Goal: Task Accomplishment & Management: Complete application form

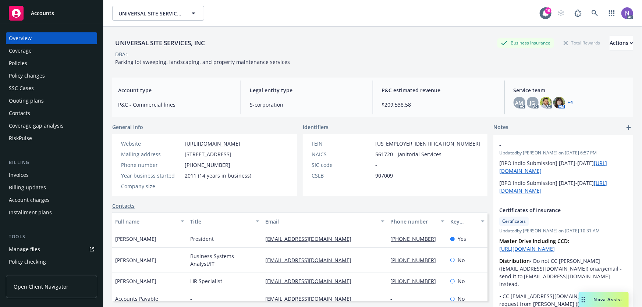
click at [215, 46] on div "UNIVERSAL SITE SERVICES, INC Business Insurance Total Rewards Actions" at bounding box center [372, 43] width 521 height 15
click at [221, 44] on div "UNIVERSAL SITE SERVICES, INC Business Insurance Total Rewards Actions" at bounding box center [372, 43] width 521 height 15
click at [67, 76] on div "Policy changes" at bounding box center [51, 76] width 85 height 12
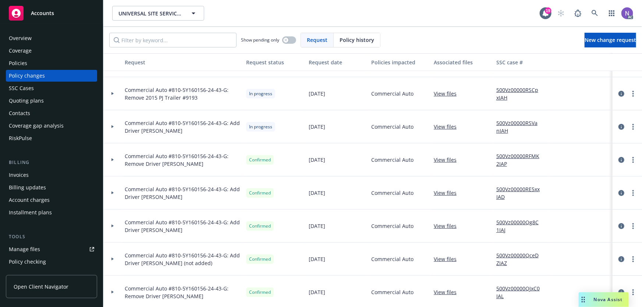
scroll to position [167, 0]
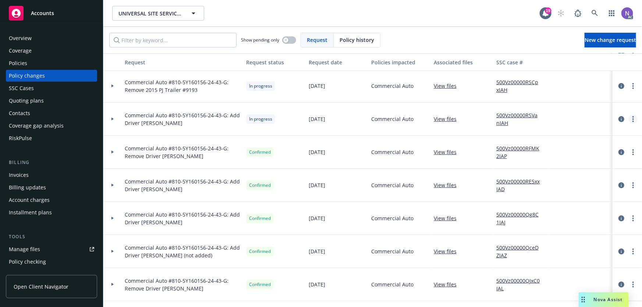
click at [632, 119] on icon "more" at bounding box center [632, 119] width 1 height 6
click at [562, 177] on link "Resume workflow" at bounding box center [569, 178] width 126 height 15
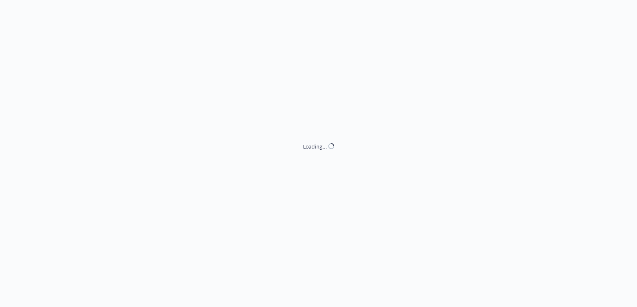
select select "NO_ENDORSEMENT_NEEDED"
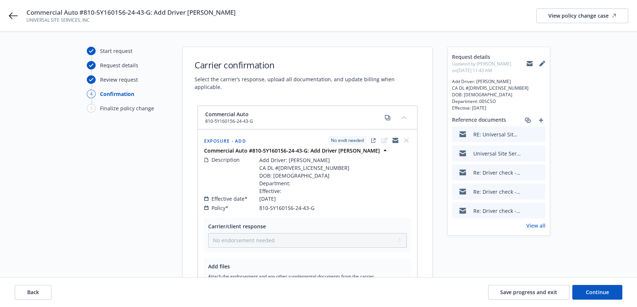
click at [540, 134] on icon "preview file" at bounding box center [538, 133] width 7 height 5
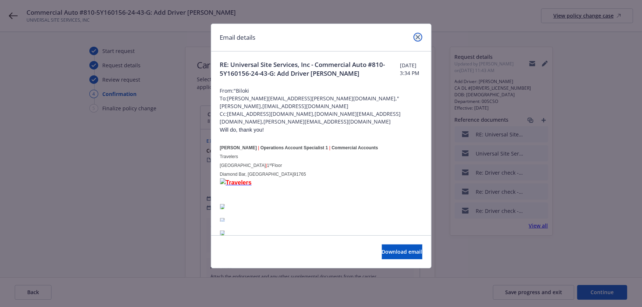
click at [418, 36] on icon "close" at bounding box center [417, 37] width 4 height 4
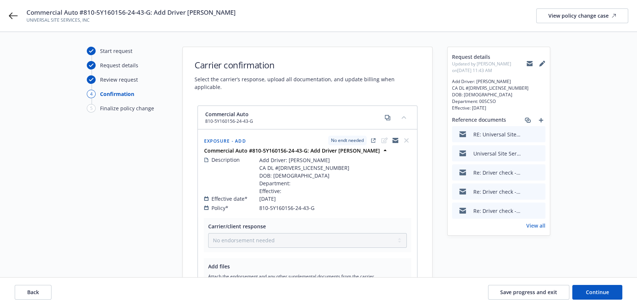
click at [287, 156] on span "Add Driver: [PERSON_NAME] CA DL #[DRIVERS_LICENSE_NUMBER] DOB: [DEMOGRAPHIC_DAT…" at bounding box center [304, 175] width 90 height 39
copy span "[PERSON_NAME]"
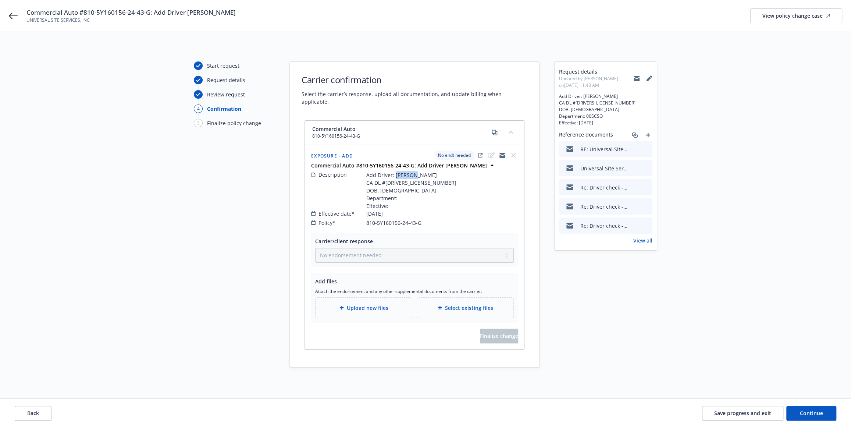
copy span "[PERSON_NAME]"
drag, startPoint x: 442, startPoint y: 169, endPoint x: 412, endPoint y: 169, distance: 29.8
click at [412, 171] on div "Description Add Driver: [PERSON_NAME] CA DL #[DRIVERS_LICENSE_NUMBER] DOB: [DEM…" at bounding box center [414, 190] width 207 height 39
copy span "[PERSON_NAME]"
click at [397, 174] on span "Add Driver: [PERSON_NAME] CA DL #[DRIVERS_LICENSE_NUMBER] DOB: [DEMOGRAPHIC_DAT…" at bounding box center [411, 190] width 90 height 39
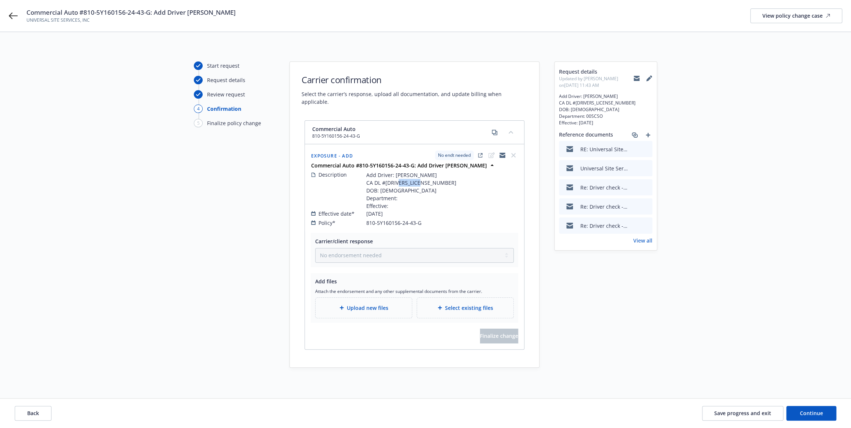
click at [397, 174] on span "Add Driver: [PERSON_NAME] CA DL #[DRIVERS_LICENSE_NUMBER] DOB: [DEMOGRAPHIC_DAT…" at bounding box center [411, 190] width 90 height 39
copy span "D2225364"
drag, startPoint x: 437, startPoint y: 187, endPoint x: 415, endPoint y: 188, distance: 21.4
click at [437, 187] on span "Add Driver: [PERSON_NAME] CA DL #[DRIVERS_LICENSE_NUMBER] DOB: [DEMOGRAPHIC_DAT…" at bounding box center [411, 190] width 90 height 39
drag, startPoint x: 605, startPoint y: 121, endPoint x: 551, endPoint y: 97, distance: 58.7
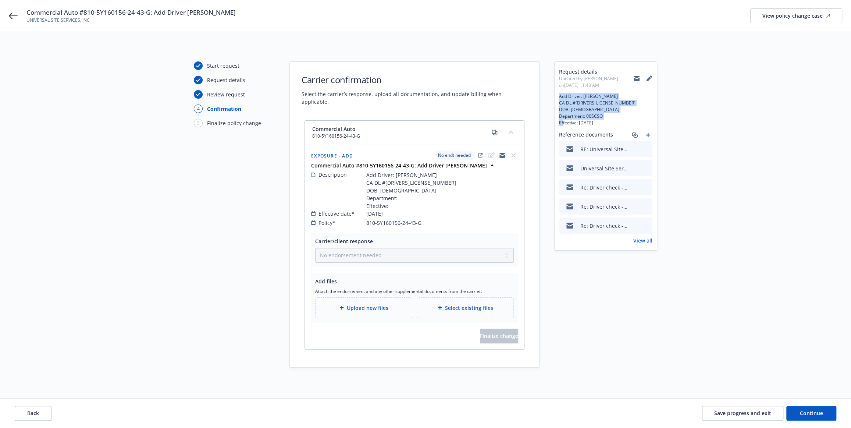
click at [551, 97] on div "Start request Request details Review request 4 Confirmation 5 Finalize policy c…" at bounding box center [425, 214] width 833 height 306
copy span "Add Driver: [PERSON_NAME] CA DL #[DRIVERS_LICENSE_NUMBER] DOB: [DEMOGRAPHIC_DAT…"
click at [19, 307] on button "Back" at bounding box center [33, 413] width 37 height 15
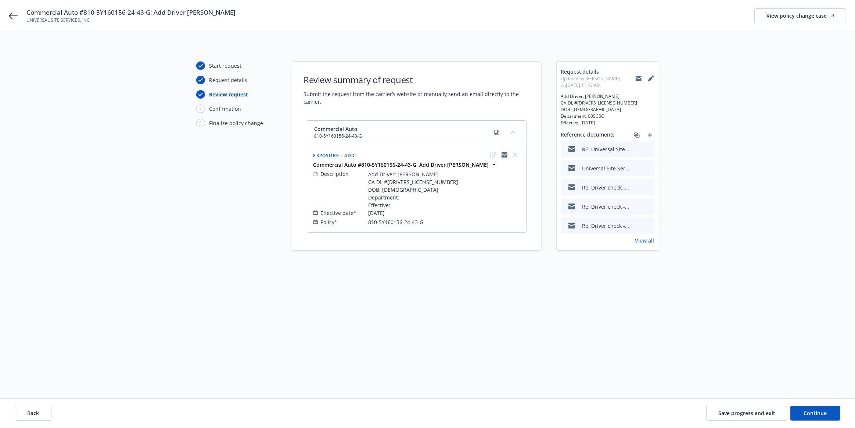
click at [397, 201] on span "Add Driver: [PERSON_NAME] CA DL #[DRIVERS_LICENSE_NUMBER] DOB: [DEMOGRAPHIC_DAT…" at bounding box center [414, 189] width 90 height 39
click at [39, 307] on button "Back" at bounding box center [33, 413] width 37 height 15
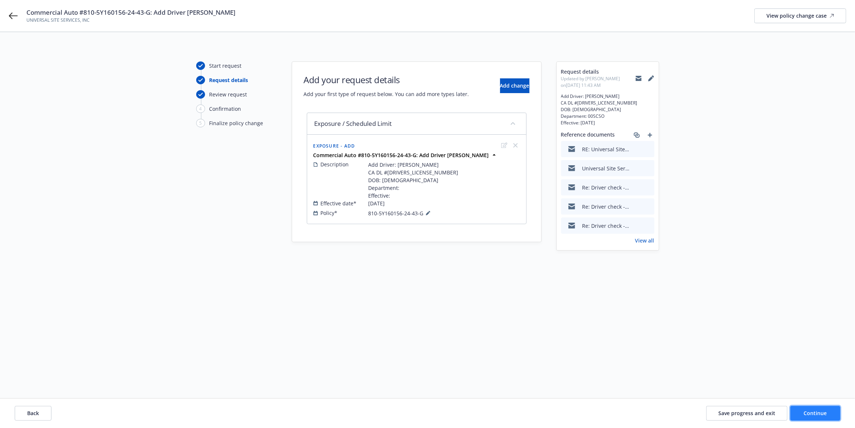
click at [641, 307] on button "Continue" at bounding box center [816, 413] width 50 height 15
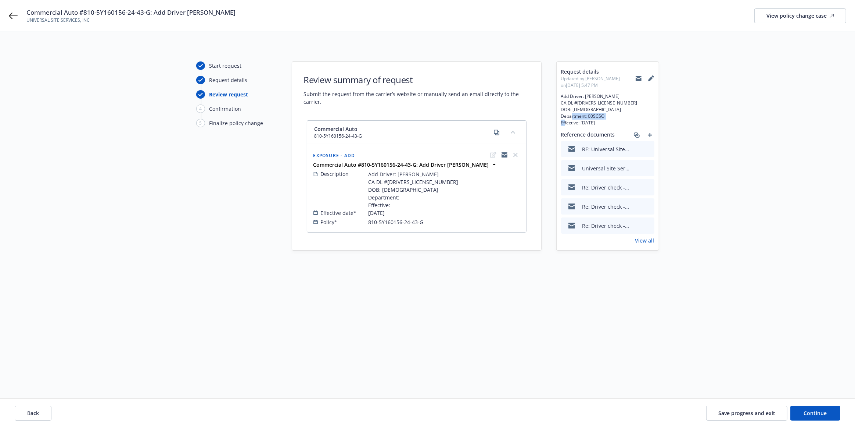
drag, startPoint x: 607, startPoint y: 123, endPoint x: 569, endPoint y: 120, distance: 38.0
click at [569, 120] on span "Add Driver: [PERSON_NAME] CA DL #[DRIVERS_LICENSE_NUMBER] DOB: [DEMOGRAPHIC_DAT…" at bounding box center [607, 109] width 93 height 33
click at [585, 118] on span "Add Driver: [PERSON_NAME] CA DL #[DRIVERS_LICENSE_NUMBER] DOB: [DEMOGRAPHIC_DAT…" at bounding box center [607, 109] width 93 height 33
drag, startPoint x: 604, startPoint y: 115, endPoint x: 586, endPoint y: 118, distance: 17.8
click at [586, 118] on span "Add Driver: [PERSON_NAME] CA DL #[DRIVERS_LICENSE_NUMBER] DOB: [DEMOGRAPHIC_DAT…" at bounding box center [607, 109] width 93 height 33
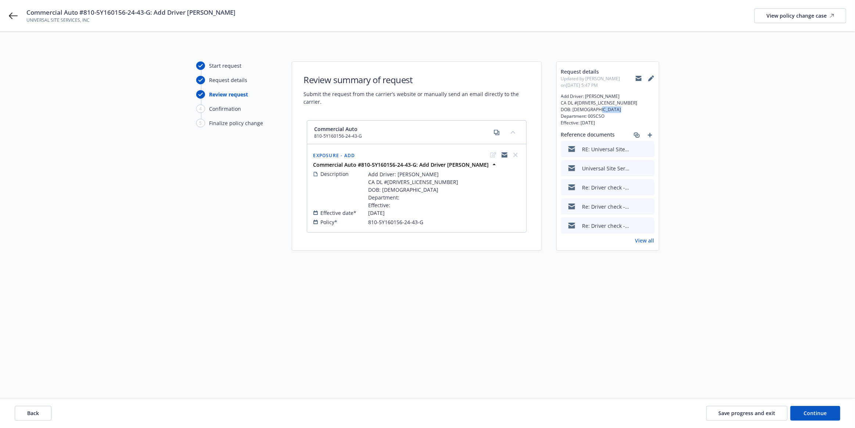
click at [595, 115] on span "Add Driver: [PERSON_NAME] CA DL #[DRIVERS_LICENSE_NUMBER] DOB: [DEMOGRAPHIC_DAT…" at bounding box center [607, 109] width 93 height 33
click at [599, 115] on span "Add Driver: [PERSON_NAME] CA DL #[DRIVERS_LICENSE_NUMBER] DOB: [DEMOGRAPHIC_DAT…" at bounding box center [607, 109] width 93 height 33
drag, startPoint x: 599, startPoint y: 106, endPoint x: 580, endPoint y: 109, distance: 19.0
click at [573, 110] on span "Add Driver: [PERSON_NAME] CA DL #[DRIVERS_LICENSE_NUMBER] DOB: [DEMOGRAPHIC_DAT…" at bounding box center [607, 109] width 93 height 33
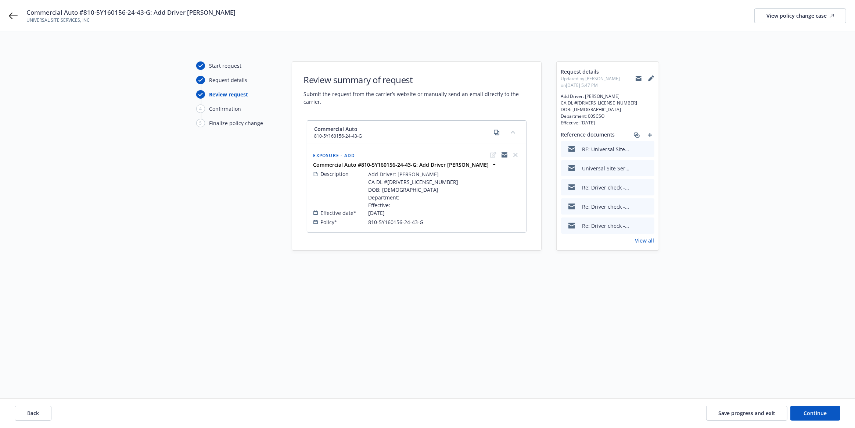
click at [580, 109] on span "Add Driver: [PERSON_NAME] CA DL #[DRIVERS_LICENSE_NUMBER] DOB: [DEMOGRAPHIC_DAT…" at bounding box center [607, 109] width 93 height 33
drag, startPoint x: 574, startPoint y: 109, endPoint x: 603, endPoint y: 108, distance: 29.1
click at [603, 108] on span "Add Driver: [PERSON_NAME] CA DL #[DRIVERS_LICENSE_NUMBER] DOB: [DEMOGRAPHIC_DAT…" at bounding box center [607, 109] width 93 height 33
copy span "[DATE]"
click at [641, 307] on button "Continue" at bounding box center [816, 413] width 50 height 15
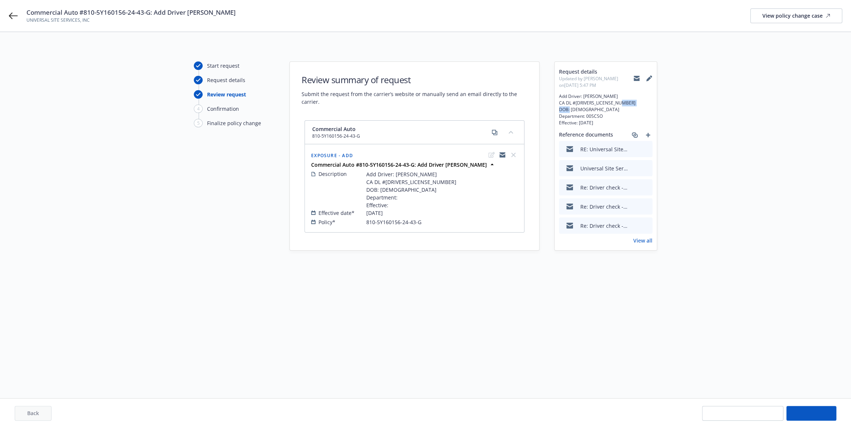
select select "NO_ENDORSEMENT_NEEDED"
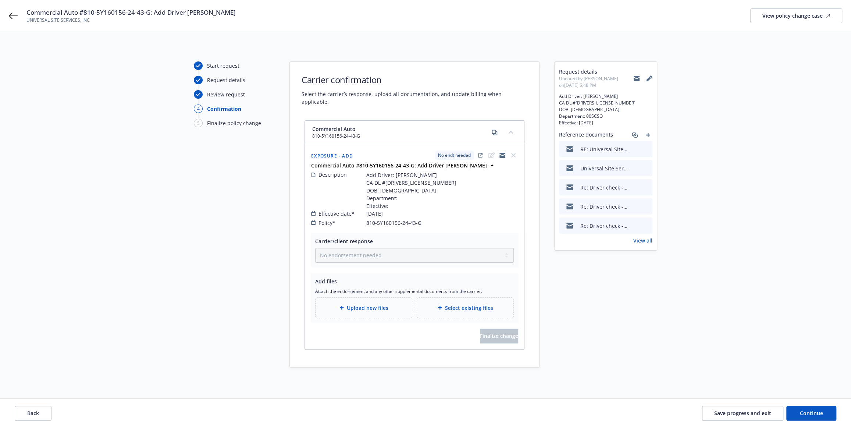
click at [399, 171] on span "Add Driver: [PERSON_NAME] CA DL #[DRIVERS_LICENSE_NUMBER] DOB: [DEMOGRAPHIC_DAT…" at bounding box center [411, 190] width 90 height 39
copy span "[PERSON_NAME]"
drag, startPoint x: 444, startPoint y: 168, endPoint x: 412, endPoint y: 169, distance: 32.4
click at [412, 171] on div "Description Add Driver: [PERSON_NAME] CA DL #[DRIVERS_LICENSE_NUMBER] DOB: [DEM…" at bounding box center [414, 190] width 207 height 39
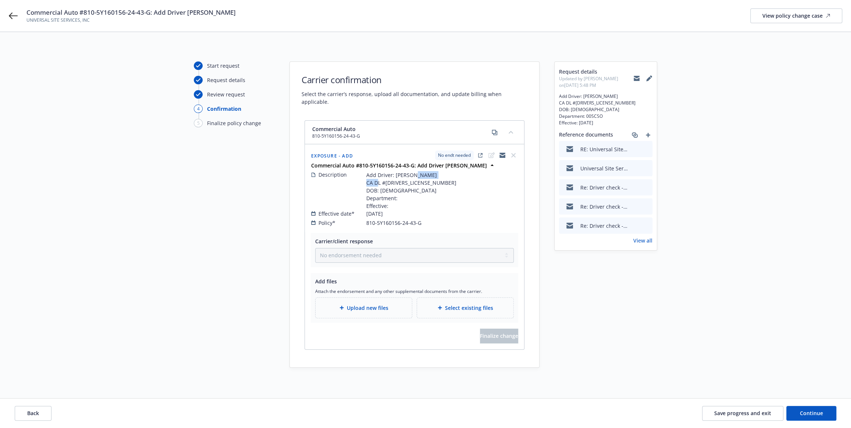
copy span "[PERSON_NAME]"
drag, startPoint x: 602, startPoint y: 119, endPoint x: 558, endPoint y: 126, distance: 44.6
click at [558, 126] on div "Request details Updated by [PERSON_NAME] on [DATE] 5:48 PM Add Driver: [PERSON_…" at bounding box center [605, 156] width 102 height 188
copy span "Effective: [DATE]"
drag, startPoint x: 607, startPoint y: 115, endPoint x: 303, endPoint y: 138, distance: 304.9
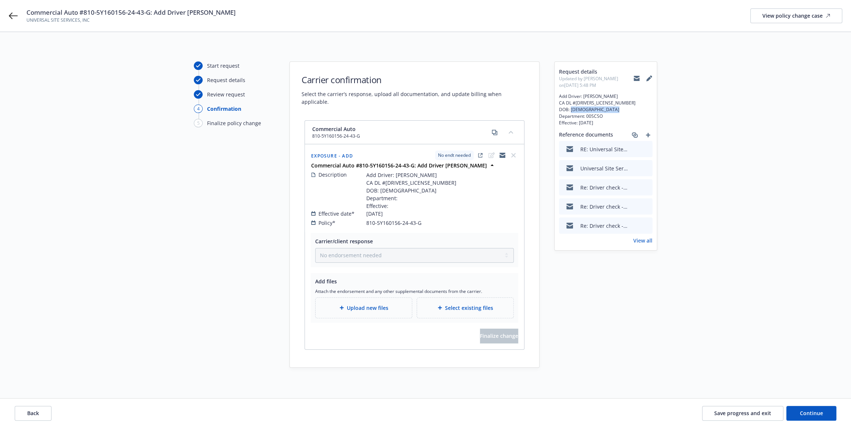
click at [548, 114] on div "Start request Request details Review request 4 Confirmation 5 Finalize policy c…" at bounding box center [425, 214] width 833 height 306
copy span "Department: 00SCSO"
drag, startPoint x: 593, startPoint y: 108, endPoint x: 570, endPoint y: 111, distance: 23.6
click at [570, 111] on span "Add Driver: [PERSON_NAME] CA DL #[DRIVERS_LICENSE_NUMBER] DOB: [DEMOGRAPHIC_DAT…" at bounding box center [605, 109] width 93 height 33
click at [596, 103] on span "Add Driver: [PERSON_NAME] CA DL #[DRIVERS_LICENSE_NUMBER] DOB: [DEMOGRAPHIC_DAT…" at bounding box center [605, 109] width 93 height 33
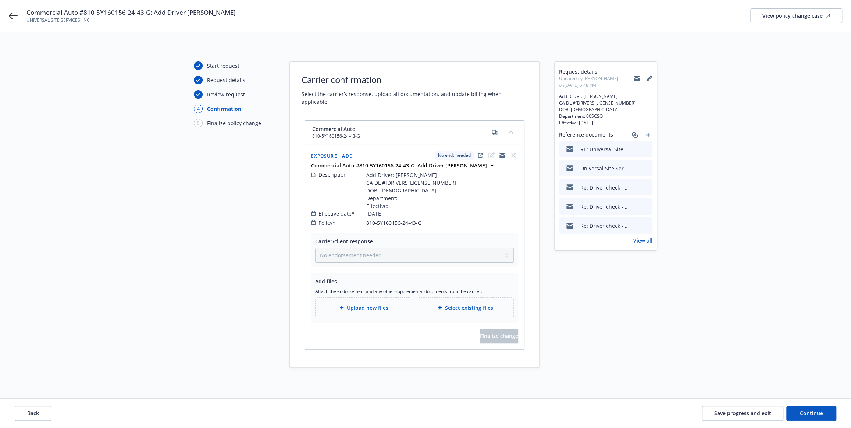
click at [586, 100] on span "Add Driver: [PERSON_NAME] CA DL #[DRIVERS_LICENSE_NUMBER] DOB: [DEMOGRAPHIC_DAT…" at bounding box center [605, 109] width 93 height 33
drag, startPoint x: 593, startPoint y: 110, endPoint x: 571, endPoint y: 111, distance: 22.4
click at [571, 111] on span "Add Driver: [PERSON_NAME] CA DL #[DRIVERS_LICENSE_NUMBER] DOB: [DEMOGRAPHIC_DAT…" at bounding box center [605, 109] width 93 height 33
drag, startPoint x: 822, startPoint y: 411, endPoint x: 754, endPoint y: 390, distance: 71.6
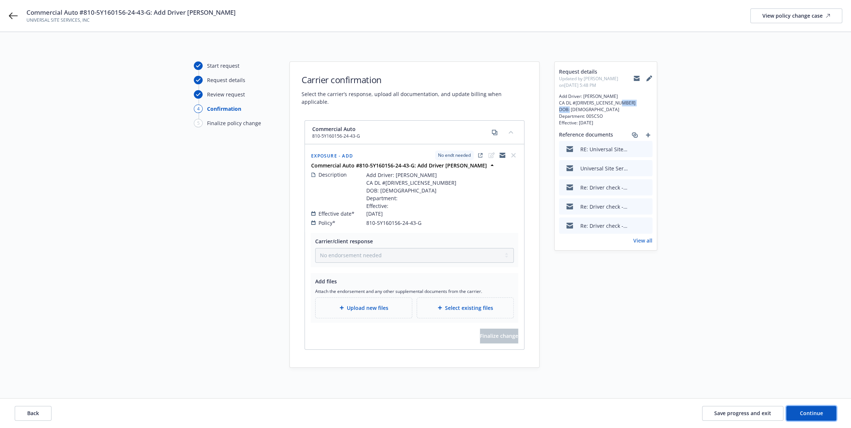
click at [641, 307] on button "Continue" at bounding box center [811, 413] width 50 height 15
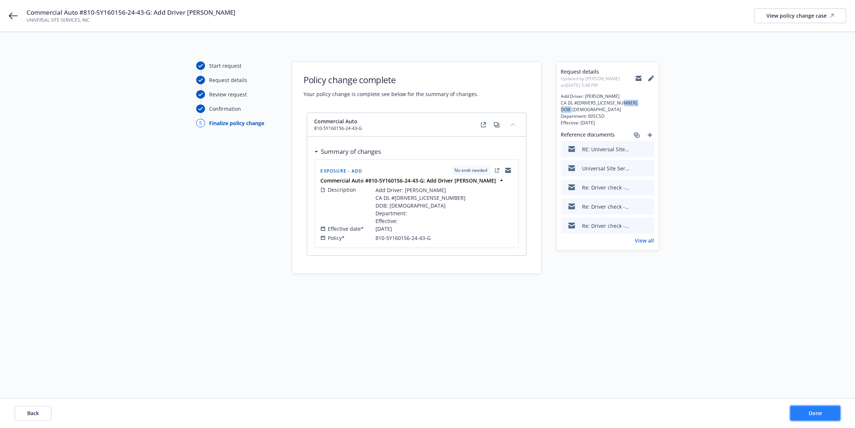
click at [641, 307] on span "Done" at bounding box center [815, 412] width 13 height 7
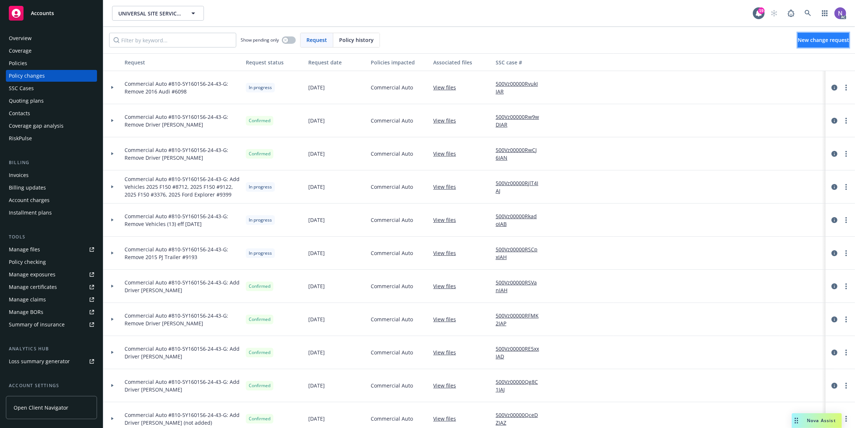
click at [641, 37] on span "New change request" at bounding box center [823, 39] width 51 height 7
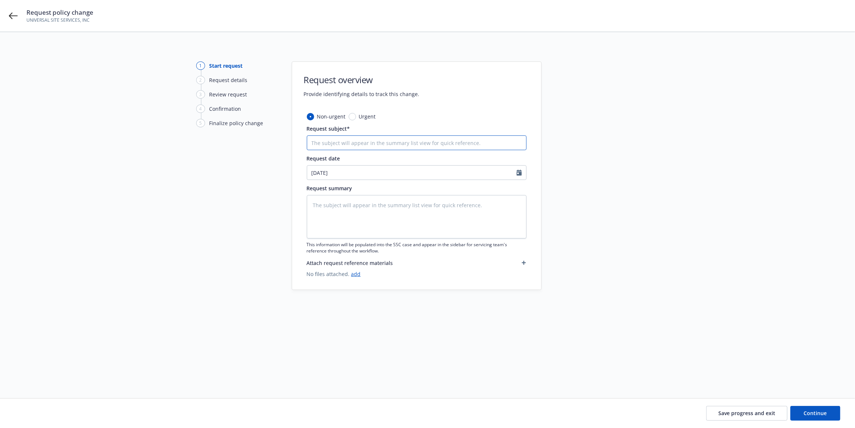
click at [326, 140] on input "Request subject*" at bounding box center [417, 142] width 220 height 15
paste input "Commercial Auto #810-5Y160156-24-43-G:"
type textarea "x"
type input "Commercial Auto #810-5Y160156-24-43-G:"
click at [463, 143] on input "Commercial Auto #810-5Y160156-24-43-G:" at bounding box center [417, 142] width 220 height 15
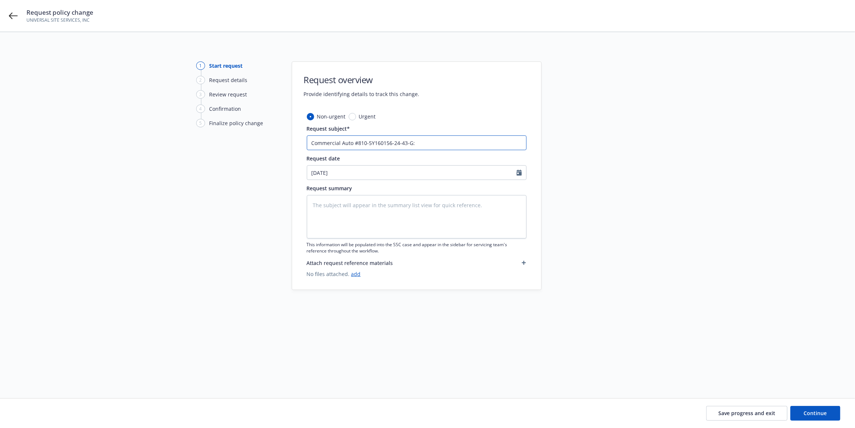
type textarea "x"
type input "Commercial Auto #810-5Y160156-24-43-G:"
type textarea "x"
type input "Commercial Auto #810-5Y160156-24-43-G: R"
type textarea "x"
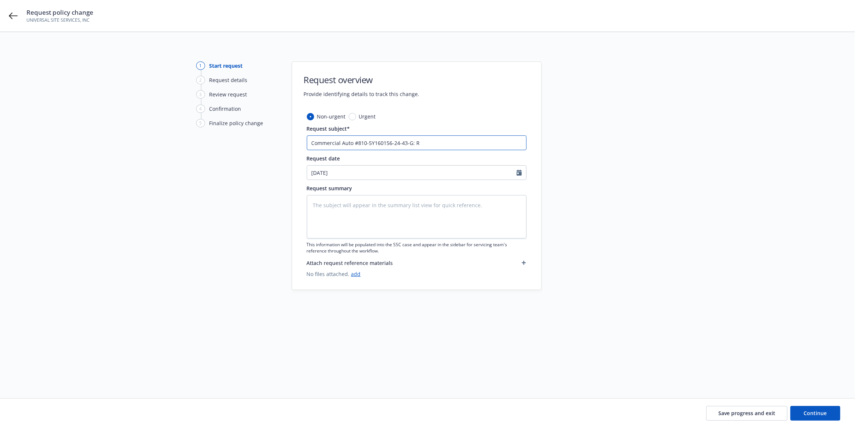
type input "Commercial Auto #810-5Y160156-24-43-G: Re"
type textarea "x"
type input "Commercial Auto #810-5Y160156-24-43-G: Rem"
type textarea "x"
type input "Commercial Auto #810-5Y160156-24-43-G: Remo"
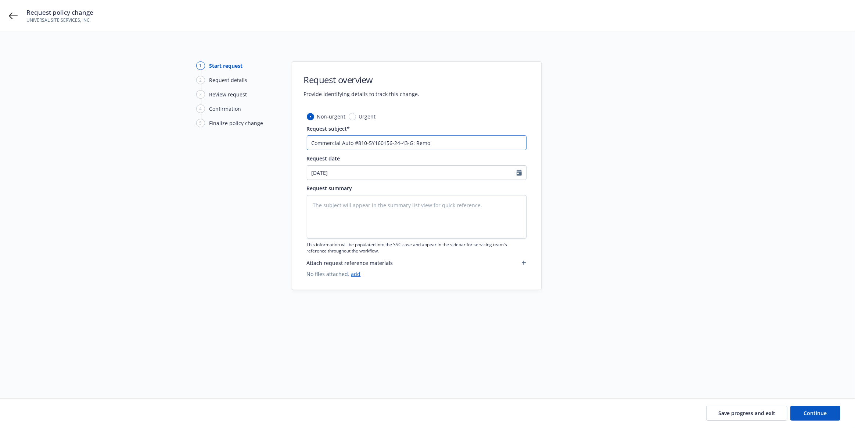
type textarea "x"
type input "Commercial Auto #810-5Y160156-24-43-G: Remov"
type textarea "x"
type input "Commercial Auto #810-5Y160156-24-43-G: Remove"
type textarea "x"
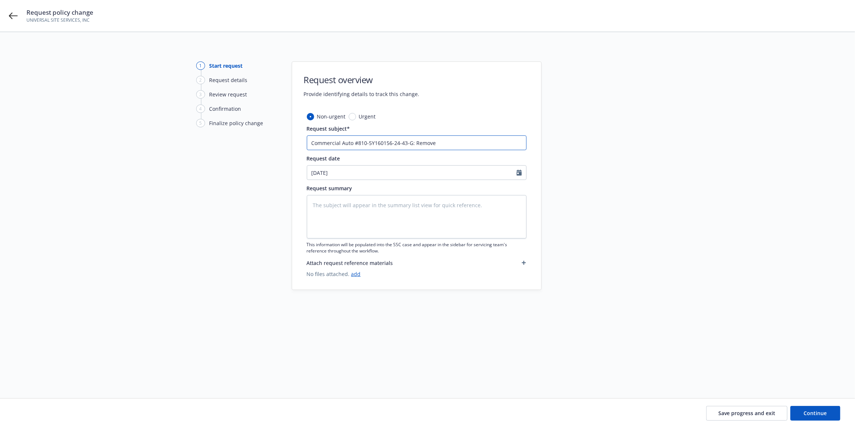
type input "Commercial Auto #810-5Y160156-24-43-G: Remove"
type textarea "x"
type input "Commercial Auto #810-5Y160156-24-43-G: Remove D"
type textarea "x"
type input "Commercial Auto #810-5Y160156-24-43-G: Remove Dr"
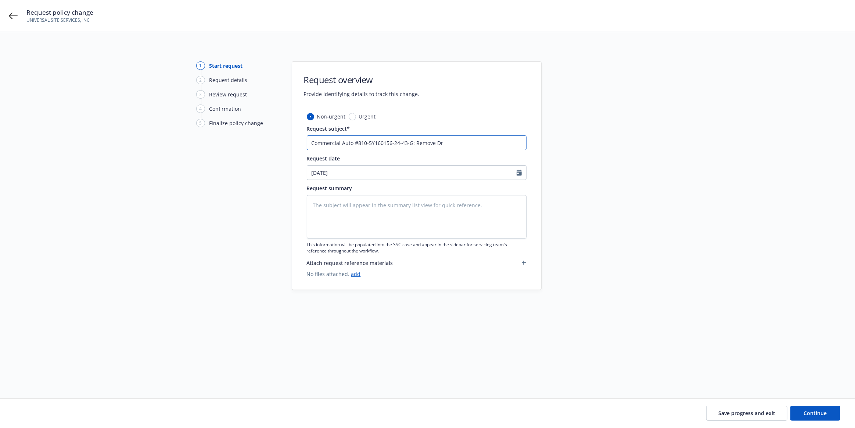
type textarea "x"
type input "Commercial Auto #810-5Y160156-24-43-G: Remove Dri"
type textarea "x"
type input "Commercial Auto #810-5Y160156-24-43-G: Remove Driv"
type textarea "x"
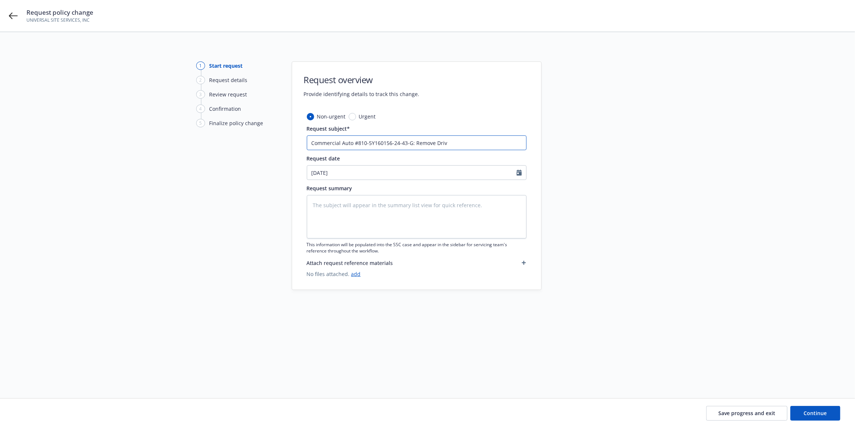
type input "Commercial Auto #810-5Y160156-24-43-G: Remove Drive"
type textarea "x"
type input "Commercial Auto #810-5Y160156-24-43-G: Remove Driver"
click at [450, 212] on textarea at bounding box center [417, 216] width 220 height 43
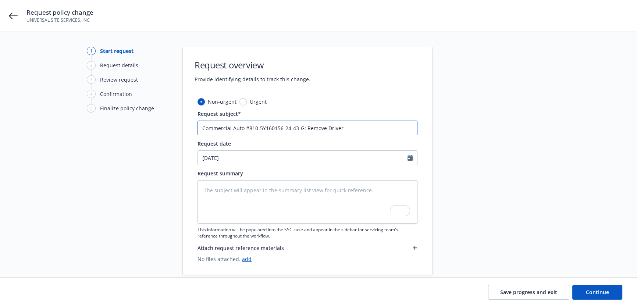
click at [356, 132] on input "Commercial Auto #810-5Y160156-24-43-G: Remove Driver" at bounding box center [307, 128] width 220 height 15
type textarea "x"
type input "Commercial Auto #810-5Y160156-24-43-G: Remove Driver"
paste input "[PERSON_NAME] [PERSON_NAME]"
type textarea "x"
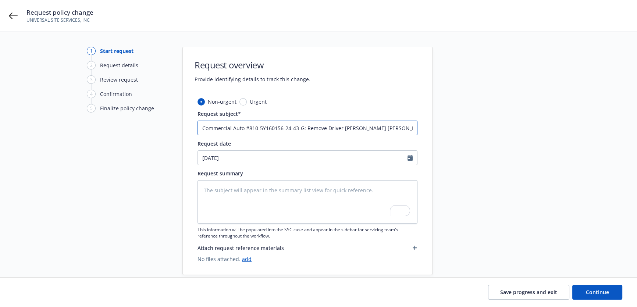
drag, startPoint x: 408, startPoint y: 125, endPoint x: 305, endPoint y: 132, distance: 104.0
click at [305, 132] on input "Commercial Auto #810-5Y160156-24-43-G: Remove Driver [PERSON_NAME] [PERSON_NAME]" at bounding box center [307, 128] width 220 height 15
type input "Commercial Auto #810-5Y160156-24-43-G: Remove Driver [PERSON_NAME] [PERSON_NAME]"
click at [253, 200] on textarea "To enrich screen reader interactions, please activate Accessibility in Grammarl…" at bounding box center [307, 201] width 220 height 43
paste textarea "Remove Driver [PERSON_NAME] [PERSON_NAME]"
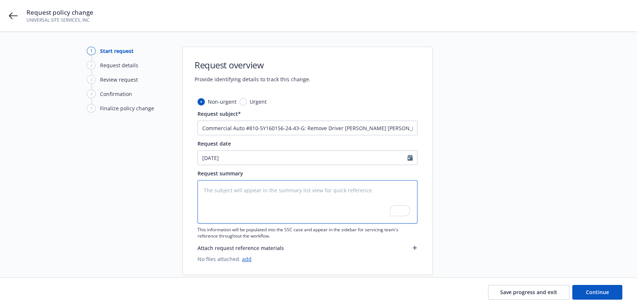
type textarea "x"
type textarea "Remove Driver [PERSON_NAME] [PERSON_NAME]"
click at [325, 201] on textarea "Remove Driver [PERSON_NAME] [PERSON_NAME]" at bounding box center [307, 201] width 220 height 43
type textarea "x"
type textarea "Remove Driver [PERSON_NAME] [PERSON_NAME]"
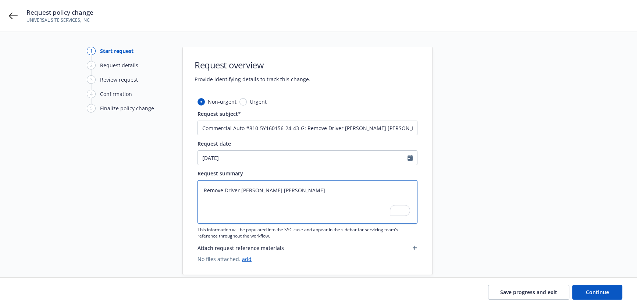
type textarea "x"
type textarea "Remove Driver [PERSON_NAME] [PERSON_NAME] E"
type textarea "x"
type textarea "Remove Driver [PERSON_NAME] [PERSON_NAME]"
paste textarea "[DATE]"
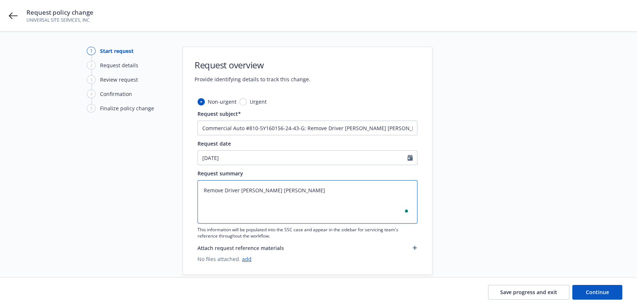
type textarea "x"
type textarea "Remove Driver [PERSON_NAME] [PERSON_NAME] [DATE]"
click at [203, 197] on textarea "Remove Driver [PERSON_NAME] [PERSON_NAME] [DATE]" at bounding box center [307, 201] width 220 height 43
type textarea "x"
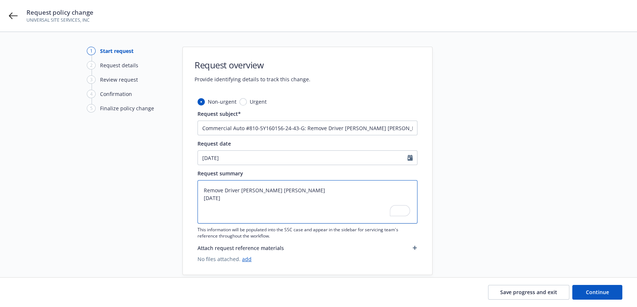
type textarea "Remove Driver [PERSON_NAME] [PERSON_NAME] E9/12/2025"
type textarea "x"
type textarea "Remove Driver [PERSON_NAME] [PERSON_NAME] Ef9/12/2025"
type textarea "x"
type textarea "Remove Driver [PERSON_NAME] [PERSON_NAME] Eff9/12/2025"
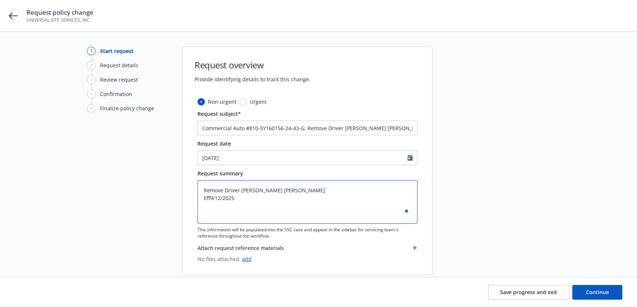
type textarea "x"
type textarea "Remove Driver [PERSON_NAME] [PERSON_NAME] Effe9/12/2025"
type textarea "x"
type textarea "Remove Driver [PERSON_NAME] [PERSON_NAME] Effec9/12/2025"
type textarea "x"
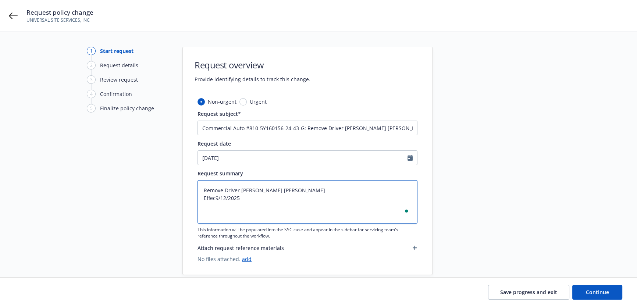
type textarea "Remove Driver [PERSON_NAME] [PERSON_NAME] Effect9/12/2025"
type textarea "x"
type textarea "Remove Driver [PERSON_NAME] [PERSON_NAME] Effecti9/12/2025"
type textarea "x"
type textarea "Remove Driver [PERSON_NAME] [PERSON_NAME] Effectiv9/12/2025"
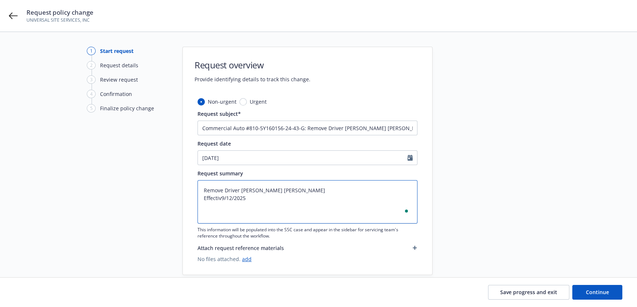
type textarea "x"
type textarea "Remove Driver [PERSON_NAME] [PERSON_NAME] Effective9/12/2025"
type textarea "x"
type textarea "Remove Driver [PERSON_NAME] [PERSON_NAME] Effective:[DATE]"
type textarea "x"
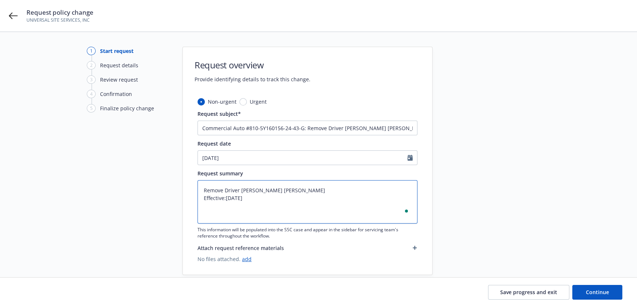
type textarea "Remove Driver [PERSON_NAME] [PERSON_NAME] Effective: [DATE]"
click at [222, 189] on textarea "Remove Driver [PERSON_NAME] [PERSON_NAME] Effective: [DATE]" at bounding box center [307, 201] width 220 height 43
click at [239, 190] on textarea "Remove Driver [PERSON_NAME] [PERSON_NAME] Effective: [DATE]" at bounding box center [307, 201] width 220 height 43
type textarea "x"
type textarea "Remove Driver: [PERSON_NAME] [PERSON_NAME] Effective: [DATE]"
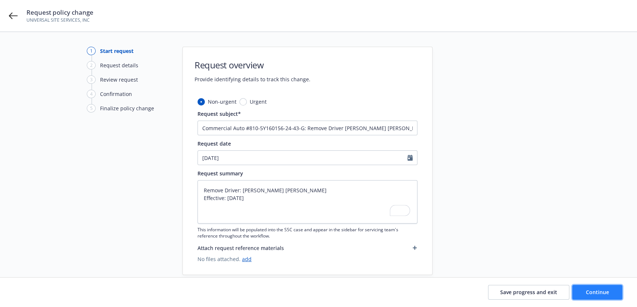
click at [590, 292] on span "Continue" at bounding box center [597, 292] width 23 height 7
type textarea "x"
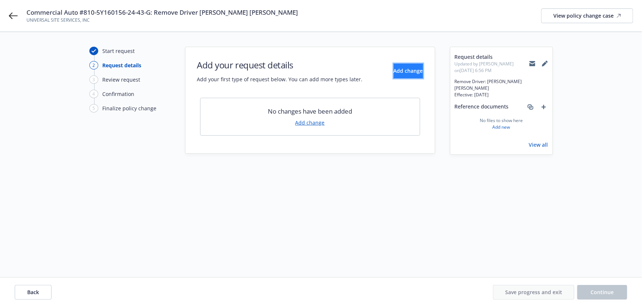
click at [398, 71] on span "Add change" at bounding box center [407, 70] width 29 height 7
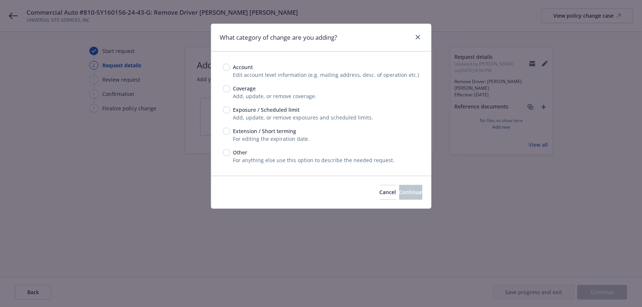
click at [326, 119] on span "Add, update, or remove exposures and scheduled limits." at bounding box center [303, 117] width 140 height 7
click at [249, 110] on span "Exposure / Scheduled limit" at bounding box center [266, 110] width 67 height 8
click at [230, 110] on input "Exposure / Scheduled limit" at bounding box center [226, 109] width 7 height 7
radio input "true"
click at [405, 193] on span "Continue" at bounding box center [410, 192] width 23 height 7
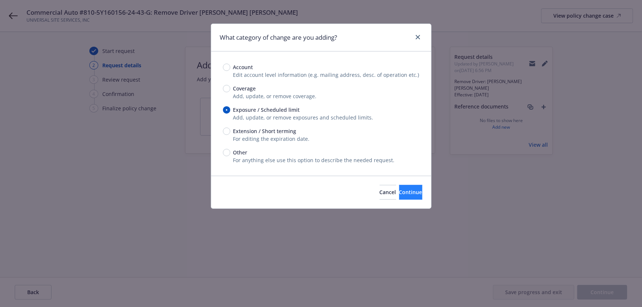
type textarea "x"
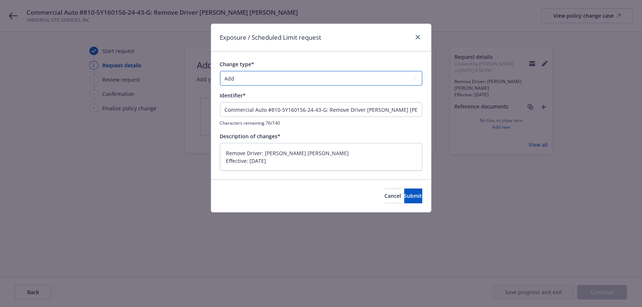
click at [316, 80] on select "Add Audit Change Remove" at bounding box center [321, 78] width 202 height 15
select select "REMOVE"
click at [220, 71] on select "Add Audit Change Remove" at bounding box center [321, 78] width 202 height 15
click at [404, 201] on button "Submit" at bounding box center [413, 196] width 18 height 15
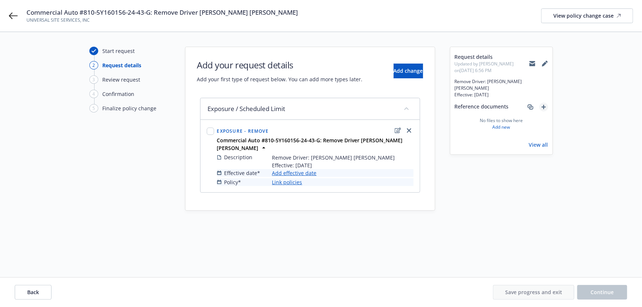
click at [543, 105] on icon "add" at bounding box center [543, 107] width 4 height 4
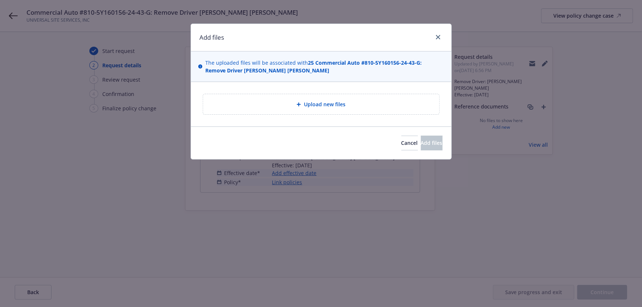
click at [358, 96] on div "Upload new files" at bounding box center [321, 104] width 236 height 20
type textarea "x"
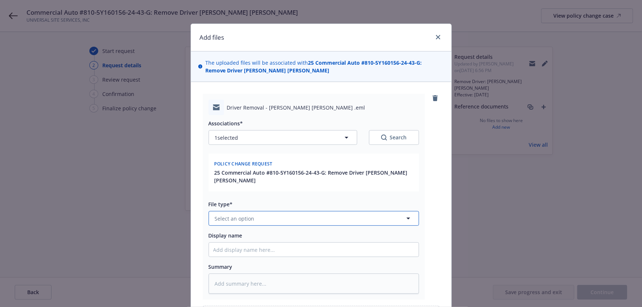
click at [265, 219] on button "Select an option" at bounding box center [313, 218] width 210 height 15
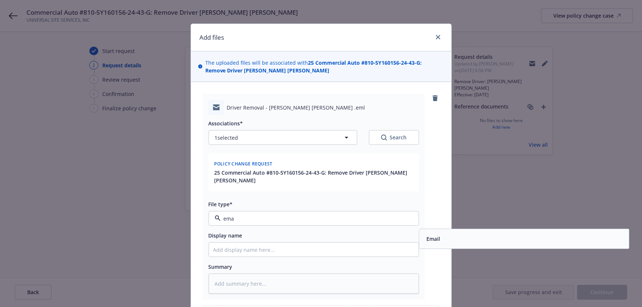
type input "ema"
click at [449, 229] on div "Email" at bounding box center [523, 239] width 210 height 20
click at [449, 229] on div "Email" at bounding box center [524, 238] width 210 height 19
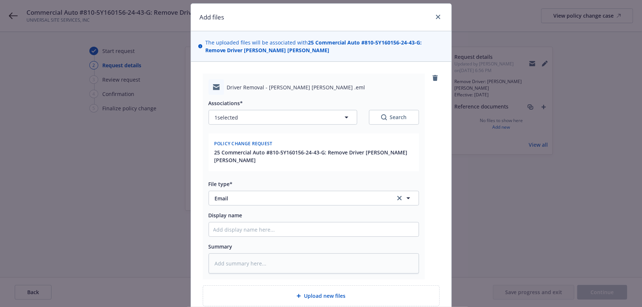
scroll to position [87, 0]
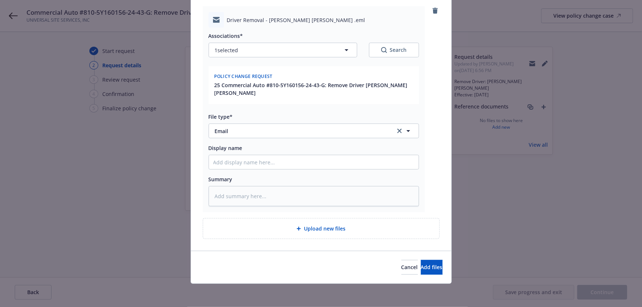
click at [415, 258] on div "Cancel Add files" at bounding box center [321, 267] width 260 height 33
click at [419, 258] on div "Cancel Add files" at bounding box center [321, 267] width 260 height 33
click at [421, 264] on span "Add files" at bounding box center [432, 267] width 22 height 7
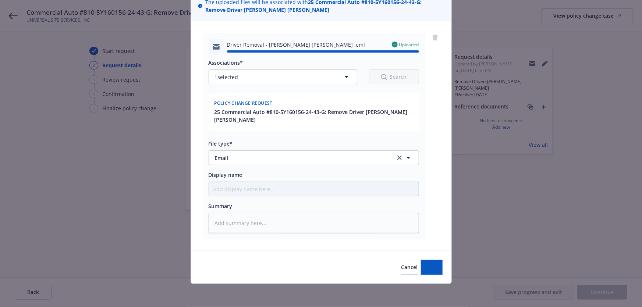
type textarea "x"
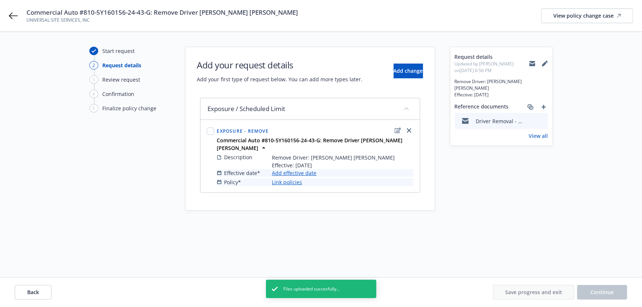
click at [305, 173] on link "Add effective date" at bounding box center [294, 173] width 44 height 8
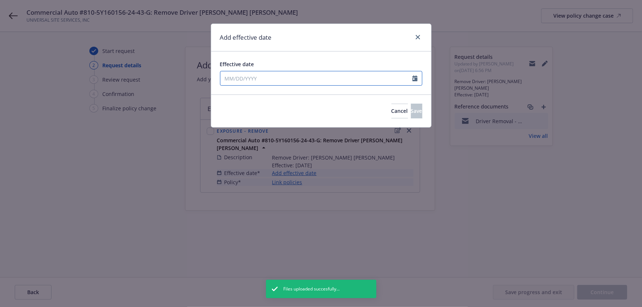
click at [306, 78] on input "Effective date" at bounding box center [316, 78] width 192 height 14
select select "9"
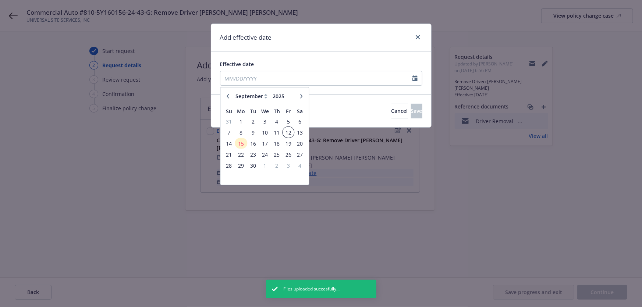
click at [290, 131] on span "12" at bounding box center [288, 132] width 10 height 9
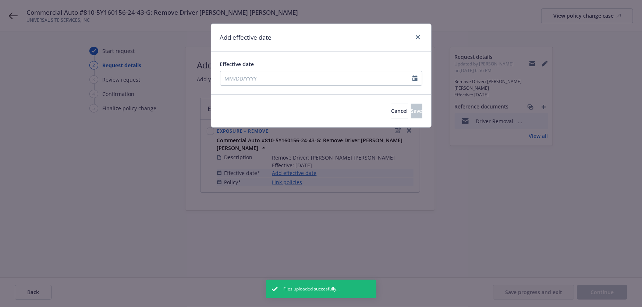
type input "[DATE]"
click at [318, 53] on div "Effective date [DATE] January February March April May June July August Septemb…" at bounding box center [321, 72] width 220 height 43
click at [411, 107] on span "Save" at bounding box center [416, 110] width 11 height 7
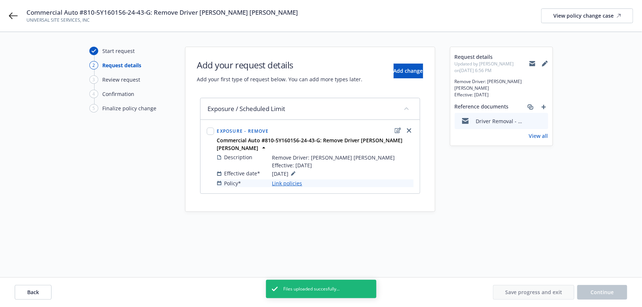
click at [279, 182] on link "Link policies" at bounding box center [287, 183] width 30 height 8
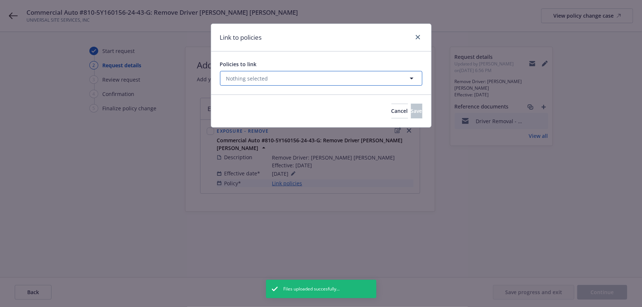
click at [282, 76] on button "Nothing selected" at bounding box center [321, 78] width 202 height 15
select select "ACTIVE"
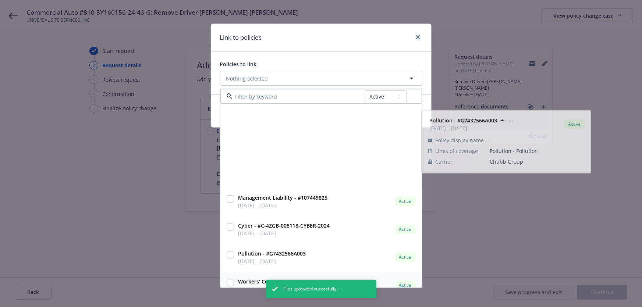
scroll to position [96, 0]
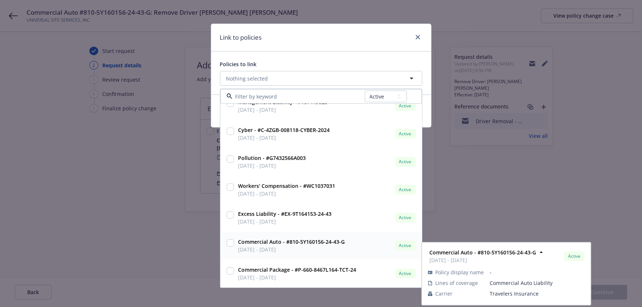
click at [319, 248] on span "[DATE] - [DATE]" at bounding box center [291, 250] width 107 height 8
checkbox input "true"
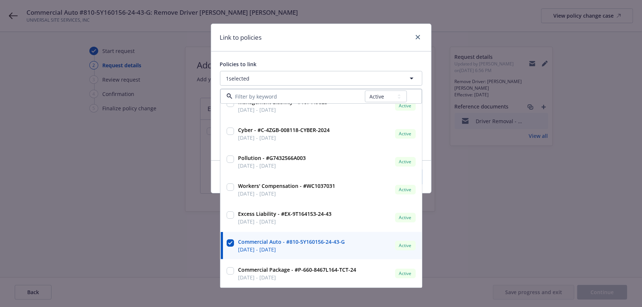
click at [319, 54] on div "Policies to link 1 selected All Active Upcoming Expired Cancelled Commercial Fl…" at bounding box center [321, 105] width 220 height 109
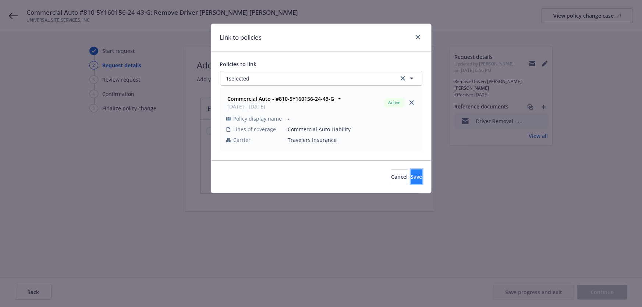
click at [411, 178] on span "Save" at bounding box center [416, 176] width 11 height 7
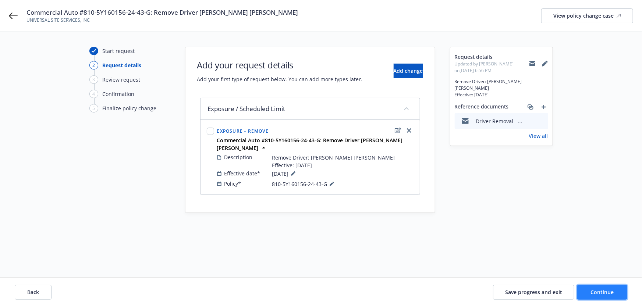
click at [603, 298] on button "Continue" at bounding box center [602, 292] width 50 height 15
click at [534, 66] on icon at bounding box center [532, 63] width 6 height 3
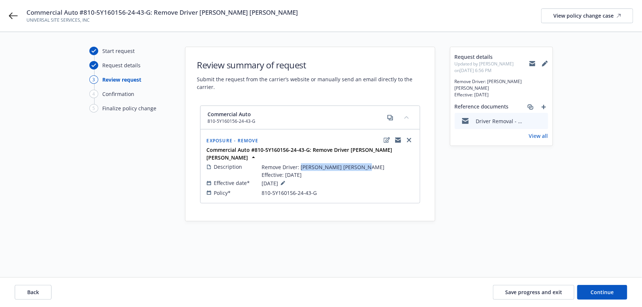
drag, startPoint x: 299, startPoint y: 158, endPoint x: 365, endPoint y: 157, distance: 65.4
click at [365, 163] on div "Description Remove Driver: [PERSON_NAME] [PERSON_NAME] Effective: [DATE]" at bounding box center [310, 171] width 207 height 16
drag, startPoint x: 530, startPoint y: 62, endPoint x: 459, endPoint y: 42, distance: 74.2
click at [530, 63] on icon at bounding box center [532, 64] width 6 height 6
click at [210, 14] on span "Commercial Auto #810-5Y160156-24-43-G: Remove Driver [PERSON_NAME] [PERSON_NAME]" at bounding box center [161, 12] width 271 height 9
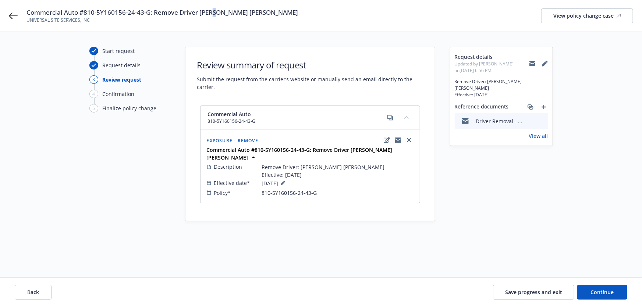
click at [210, 14] on span "Commercial Auto #810-5Y160156-24-43-G: Remove Driver [PERSON_NAME] [PERSON_NAME]" at bounding box center [161, 12] width 271 height 9
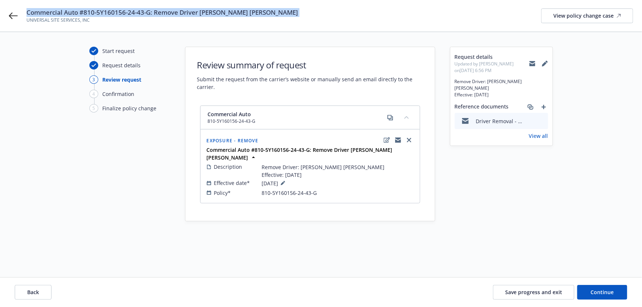
click at [210, 14] on span "Commercial Auto #810-5Y160156-24-43-G: Remove Driver [PERSON_NAME] [PERSON_NAME]" at bounding box center [161, 12] width 271 height 9
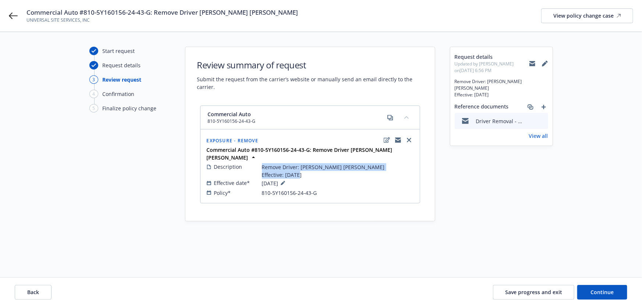
drag, startPoint x: 311, startPoint y: 167, endPoint x: 258, endPoint y: 161, distance: 52.9
click at [258, 163] on div "Description Remove Driver: [PERSON_NAME] [PERSON_NAME] Effective: [DATE]" at bounding box center [310, 171] width 207 height 16
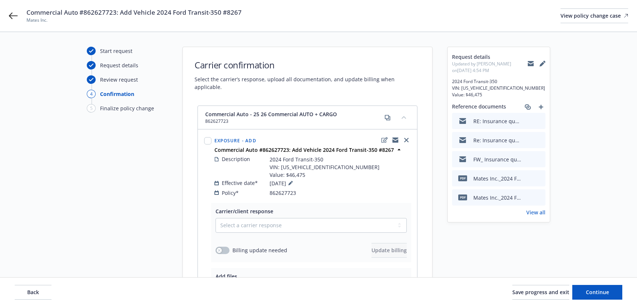
scroll to position [33, 0]
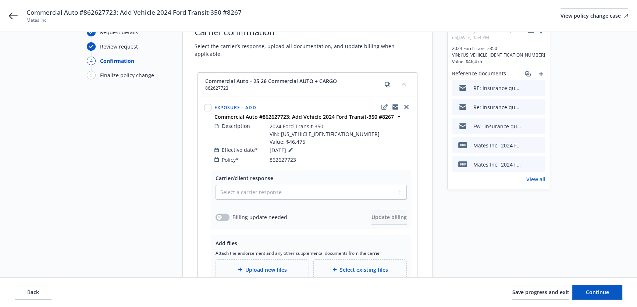
click at [151, 14] on span "Commercial Auto #862627723: Add Vehicle 2024 Ford Transit-350 #8267" at bounding box center [133, 12] width 215 height 9
